Goal: Use online tool/utility: Utilize a website feature to perform a specific function

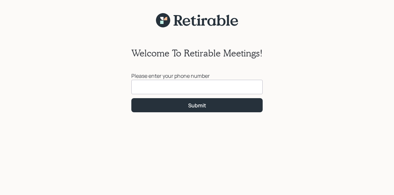
click at [147, 86] on input at bounding box center [196, 87] width 131 height 14
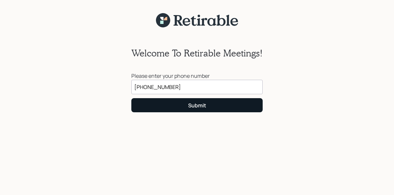
type input "[PHONE_NUMBER]"
click at [172, 107] on button "Submit" at bounding box center [196, 105] width 131 height 14
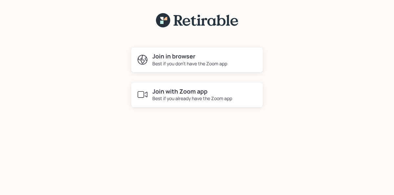
click at [175, 92] on h4 "Join with Zoom app" at bounding box center [192, 91] width 80 height 7
